Goal: Check status: Check status

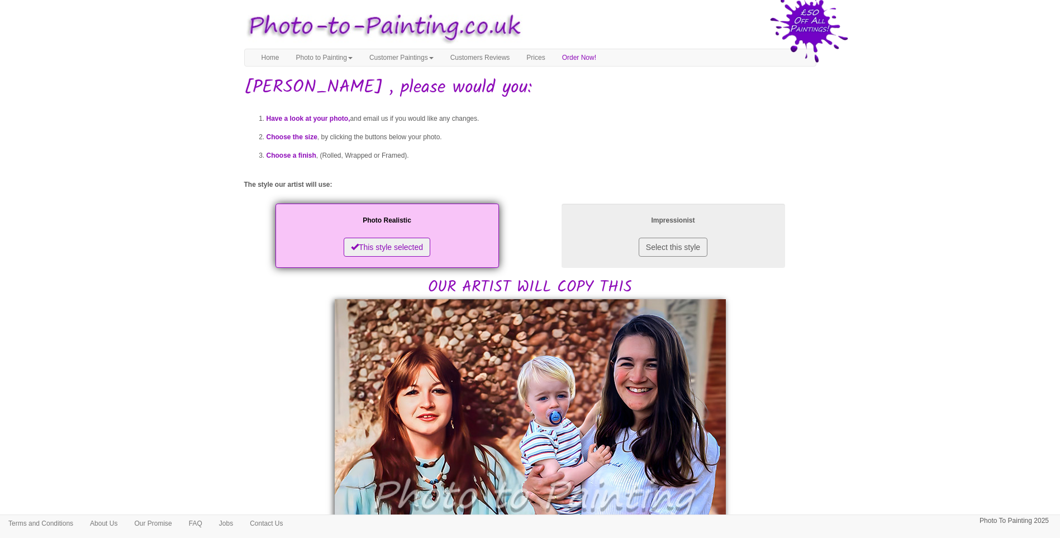
drag, startPoint x: 913, startPoint y: 300, endPoint x: 842, endPoint y: 314, distance: 72.3
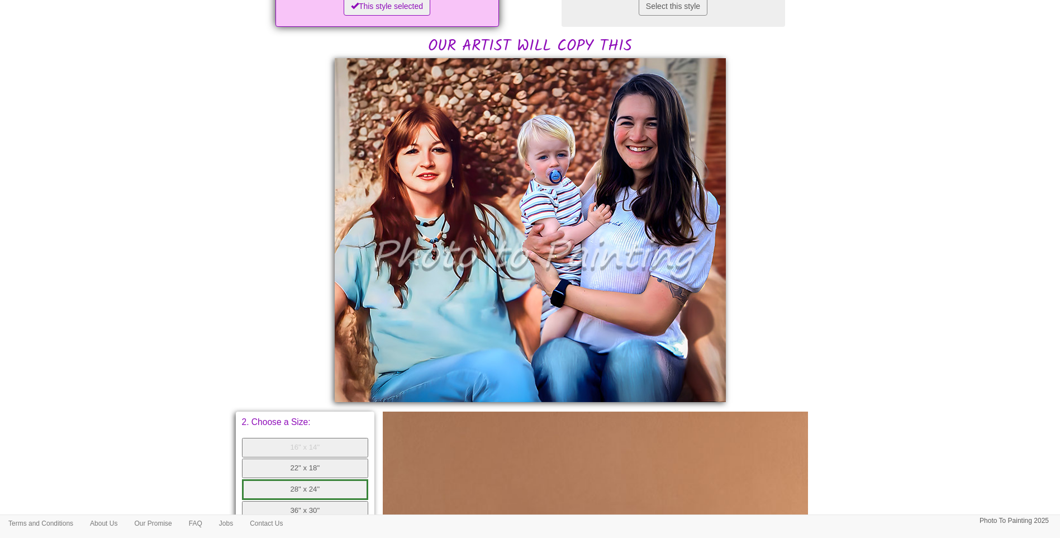
scroll to position [280, 0]
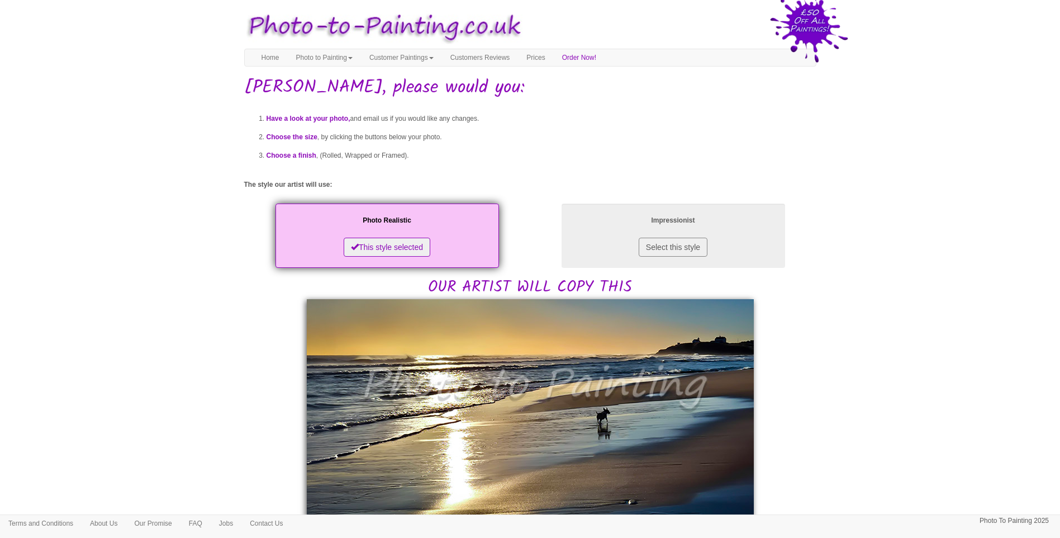
click at [854, 408] on body "Your painting - risk free Toggle navigation Menu Home Photo to Painting Photo t…" at bounding box center [530, 505] width 1060 height 998
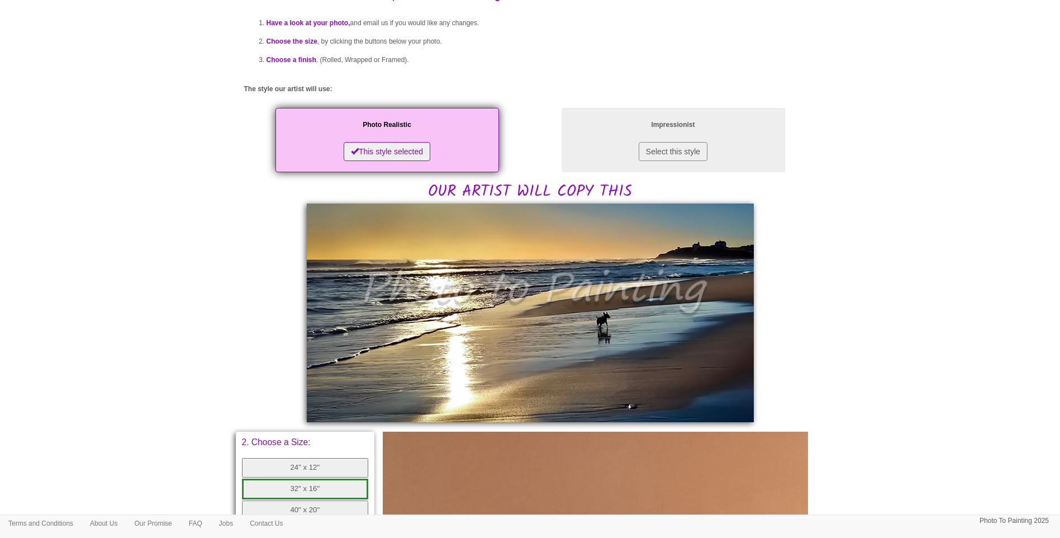
scroll to position [186, 0]
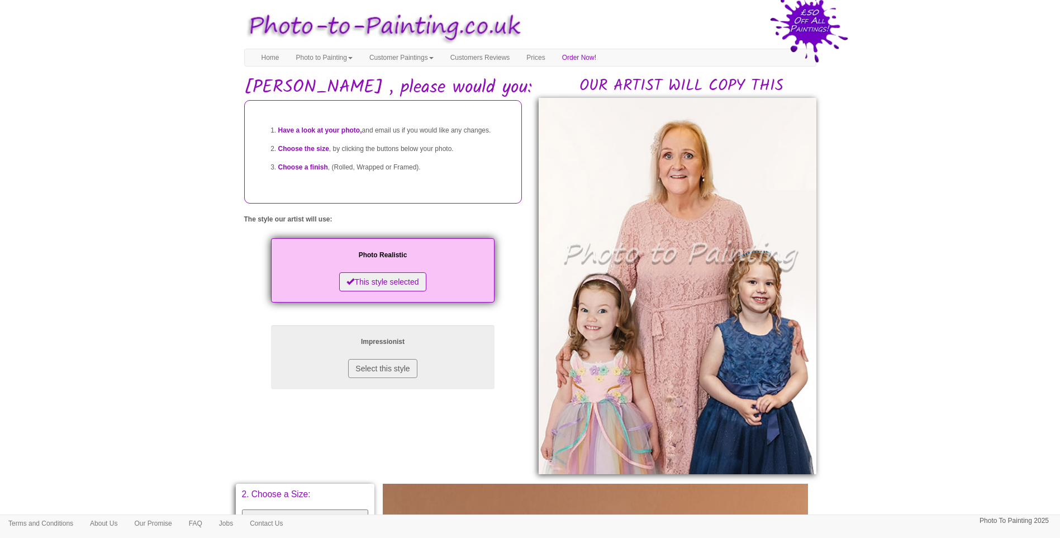
click at [946, 417] on body "Your painting - risk free Toggle navigation Menu Home Photo to Painting Photo t…" at bounding box center [530, 483] width 1060 height 954
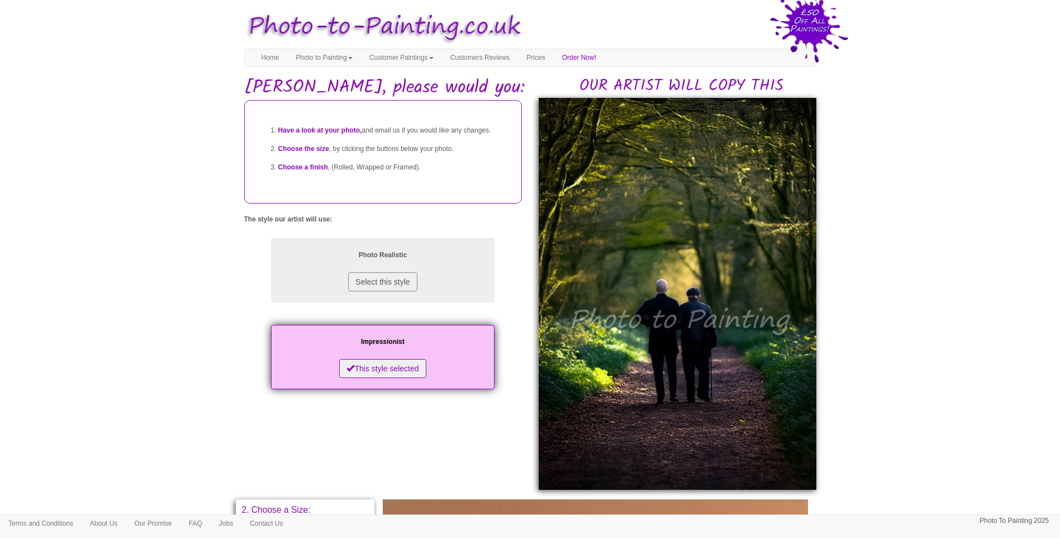
click at [991, 395] on body "Your painting - risk free Toggle navigation Menu Home Photo to Painting Photo t…" at bounding box center [530, 491] width 1060 height 970
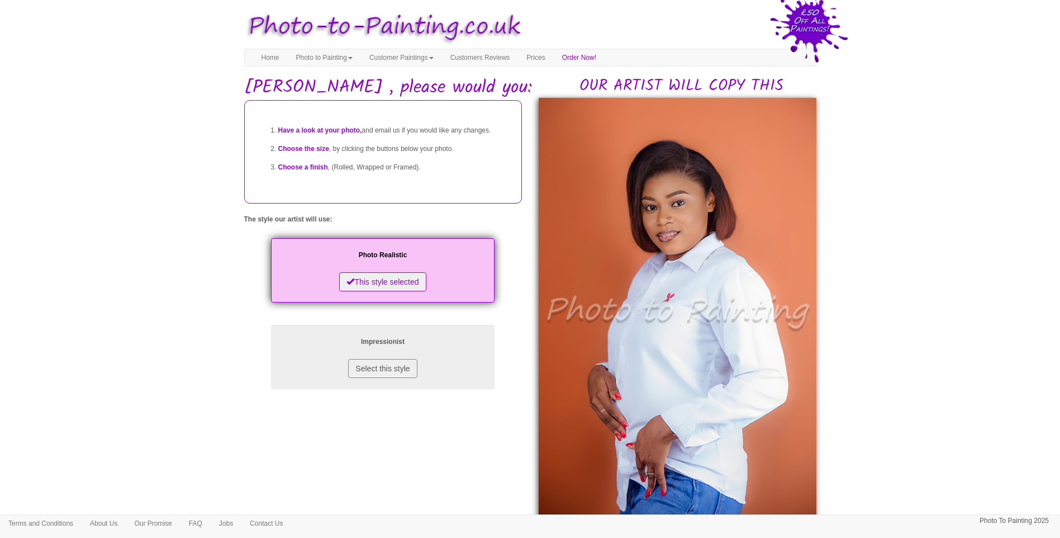
click at [875, 291] on body "Your painting - risk free Toggle navigation Menu Home Photo to Painting Photo t…" at bounding box center [530, 512] width 1060 height 1012
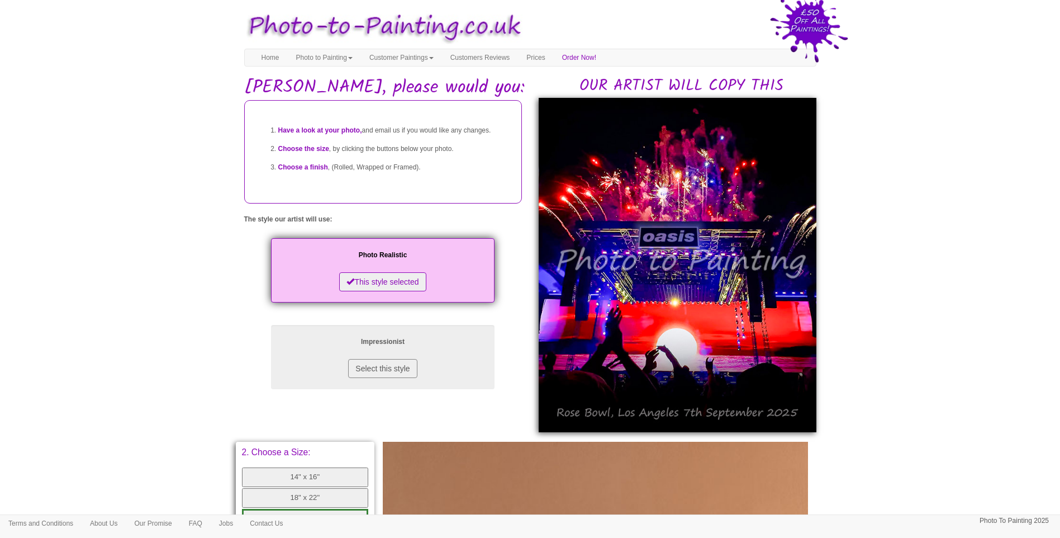
drag, startPoint x: 892, startPoint y: 319, endPoint x: 869, endPoint y: 325, distance: 23.2
click at [890, 319] on body "Your painting - risk free Toggle navigation Menu Home Photo to Painting Photo t…" at bounding box center [530, 462] width 1060 height 912
click at [858, 360] on body "Your painting - risk free Toggle navigation Menu Home Photo to Painting Photo t…" at bounding box center [530, 462] width 1060 height 912
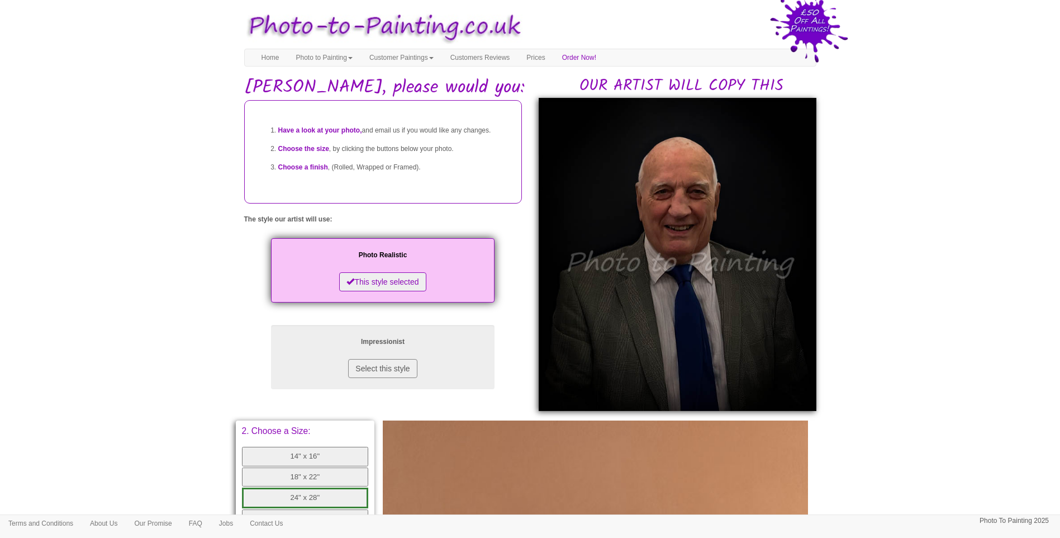
click at [945, 354] on body "Your painting - risk free Toggle navigation Menu Home Photo to Painting Photo t…" at bounding box center [530, 451] width 1060 height 891
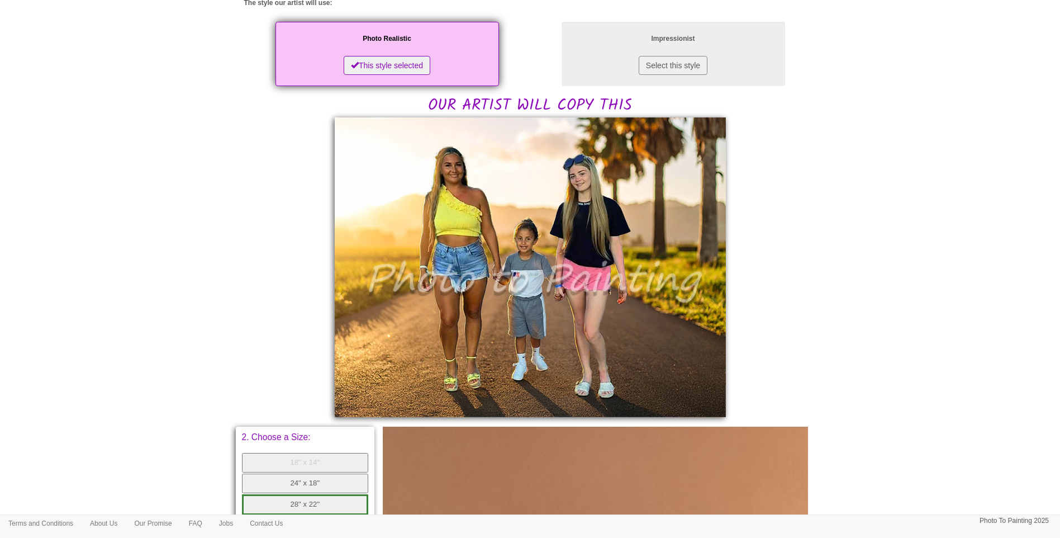
scroll to position [97, 0]
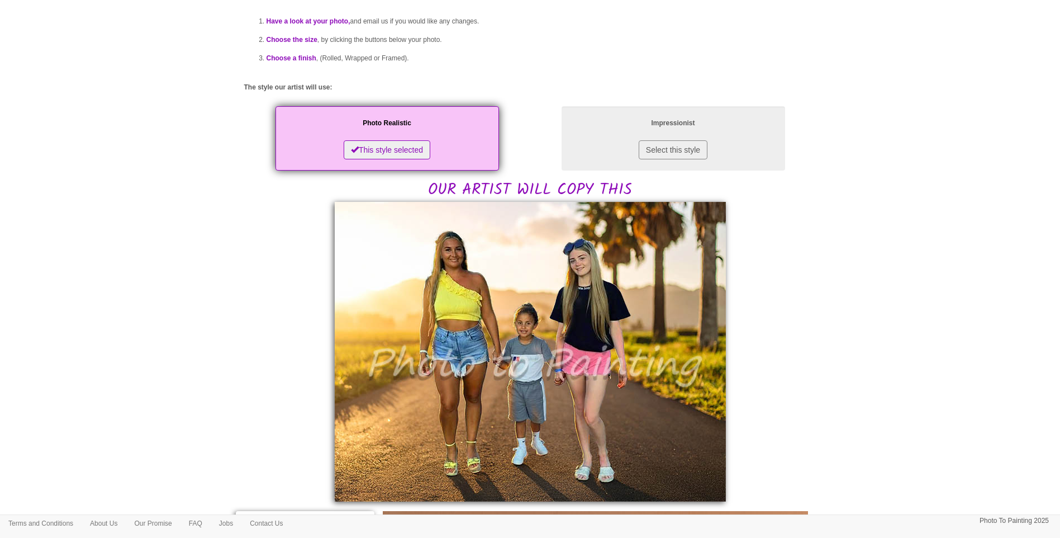
click at [921, 321] on body "Your painting - risk free Toggle navigation Menu Home Photo to Painting Photo t…" at bounding box center [530, 447] width 1060 height 1079
drag, startPoint x: 950, startPoint y: 326, endPoint x: 926, endPoint y: 328, distance: 24.1
click at [949, 325] on body "Your painting - risk free Toggle navigation Menu Home Photo to Painting Photo t…" at bounding box center [530, 447] width 1060 height 1079
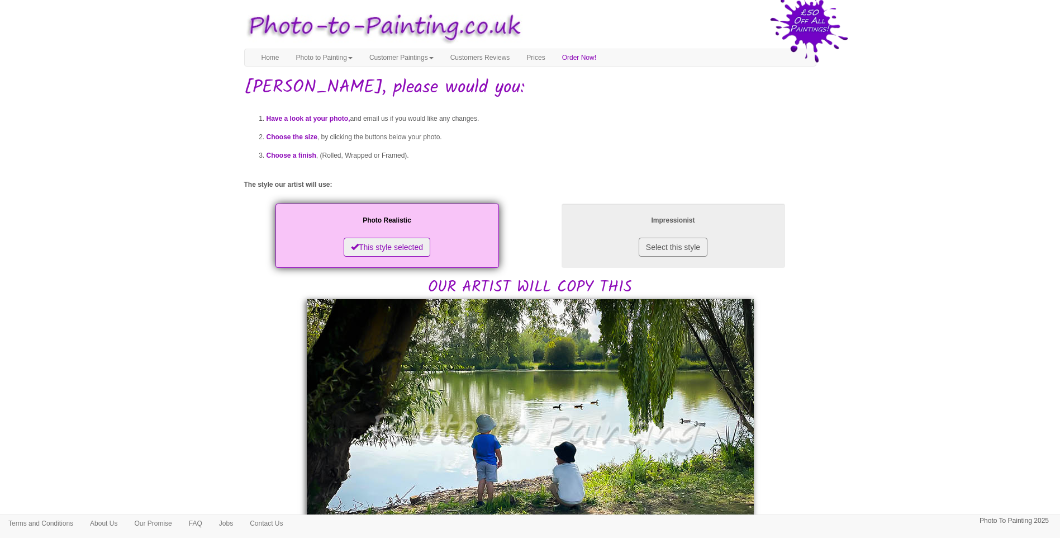
click at [871, 325] on body "Your painting - risk free Toggle navigation Menu Home Photo to Painting Photo t…" at bounding box center [530, 530] width 1060 height 1049
click at [889, 260] on body "Your painting - risk free Toggle navigation Menu Home Photo to Painting Photo t…" at bounding box center [530, 530] width 1060 height 1049
